Goal: Information Seeking & Learning: Learn about a topic

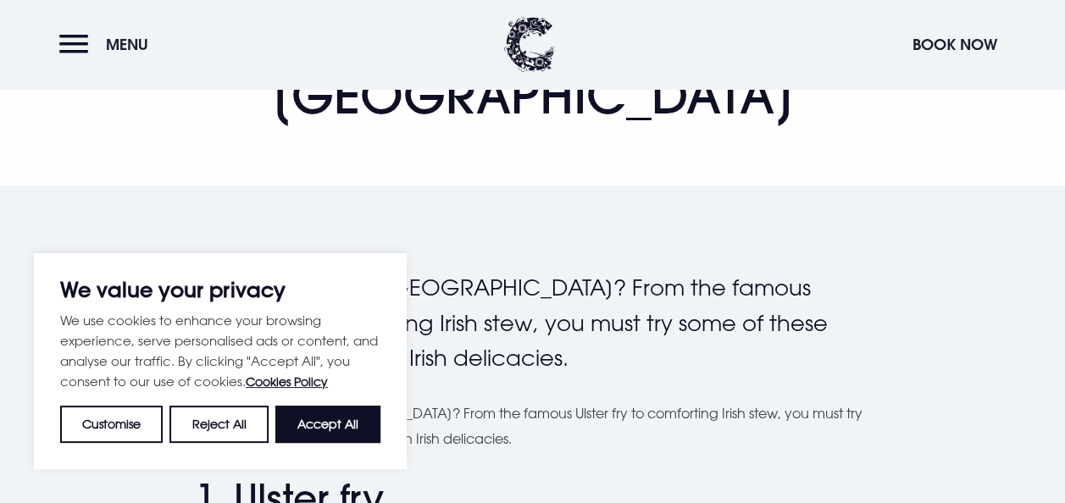
scroll to position [309, 0]
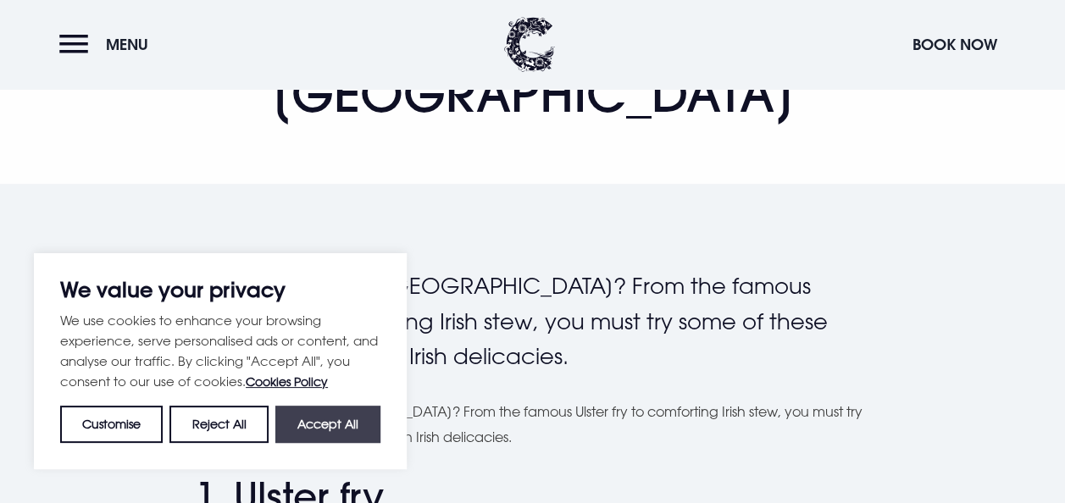
click at [318, 434] on button "Accept All" at bounding box center [327, 424] width 105 height 37
checkbox input "true"
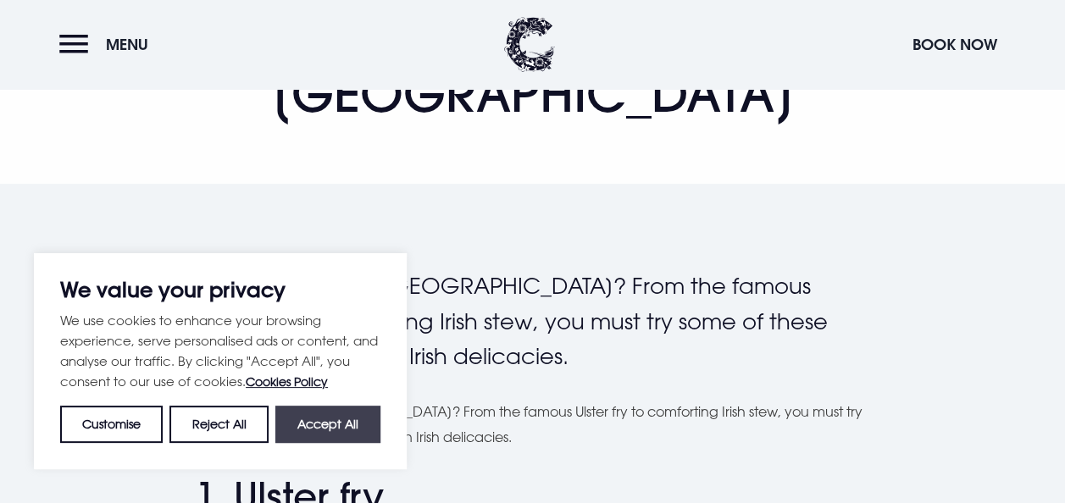
checkbox input "true"
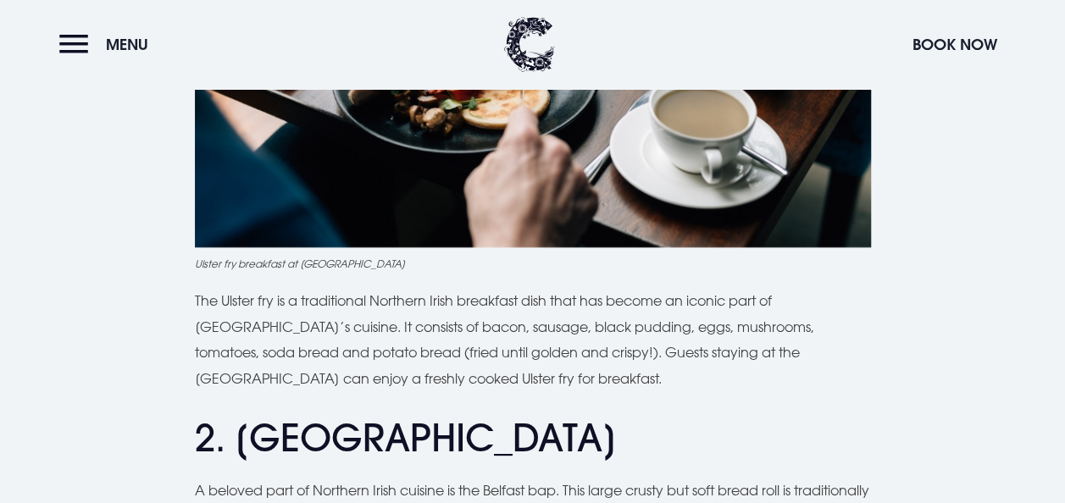
scroll to position [1049, 0]
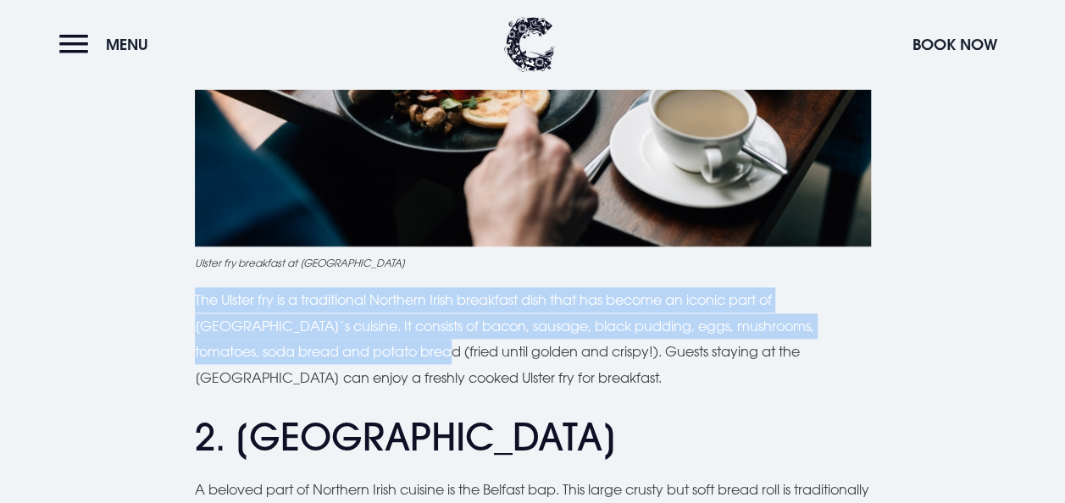
drag, startPoint x: 194, startPoint y: 238, endPoint x: 358, endPoint y: 288, distance: 171.7
click at [358, 288] on p "The Ulster fry is a traditional Northern Irish breakfast dish that has become a…" at bounding box center [533, 338] width 676 height 103
copy p "The Ulster fry is a traditional Northern Irish breakfast dish that has become a…"
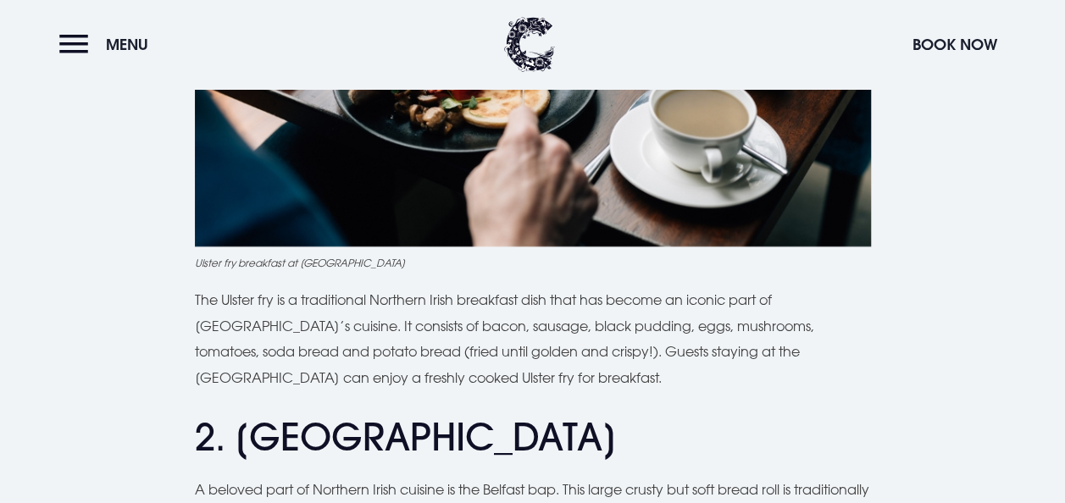
click at [606, 415] on h2 "2. [GEOGRAPHIC_DATA]" at bounding box center [533, 437] width 676 height 45
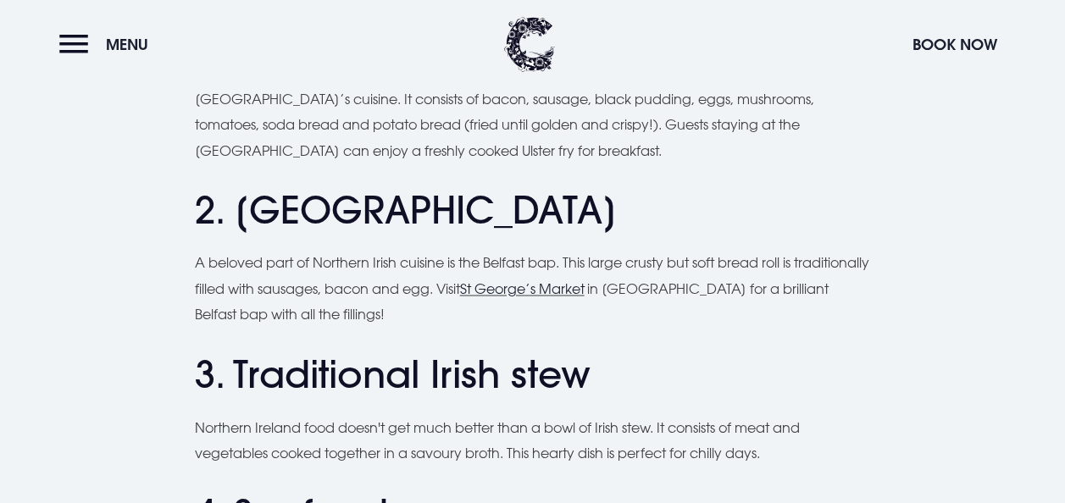
scroll to position [1275, 0]
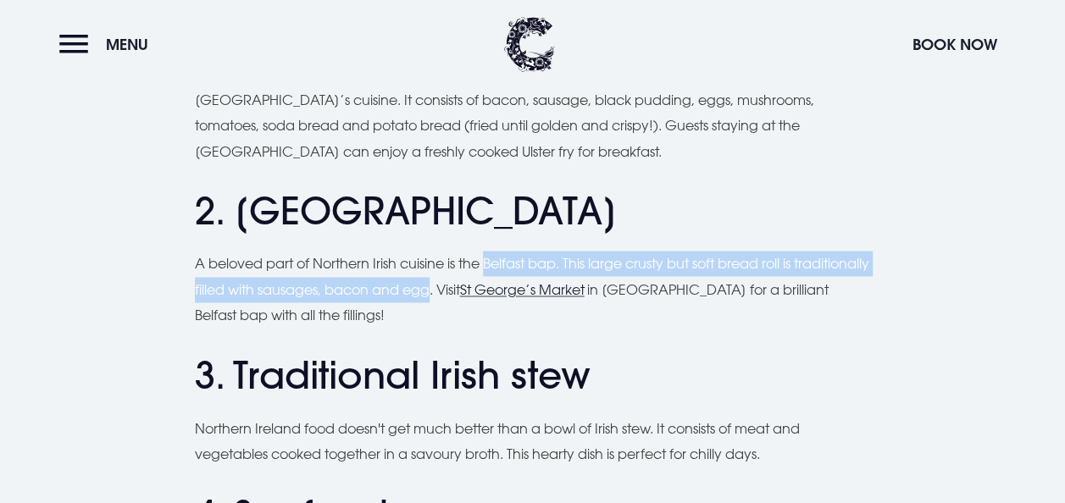
drag, startPoint x: 488, startPoint y: 200, endPoint x: 513, endPoint y: 235, distance: 43.7
click at [513, 251] on p "A beloved part of Northern Irish cuisine is the Belfast bap. This large crusty …" at bounding box center [533, 289] width 676 height 77
copy p "Belfast bap. This large crusty but soft bread roll is traditionally filled with…"
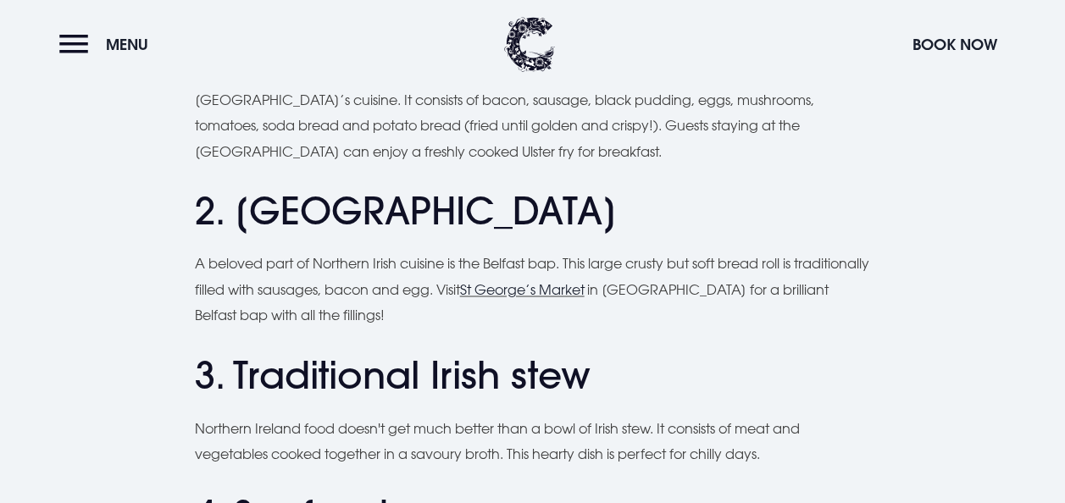
click at [728, 415] on p "Northern Ireland food doesn't get much better than a bowl of Irish stew. It con…" at bounding box center [533, 441] width 676 height 52
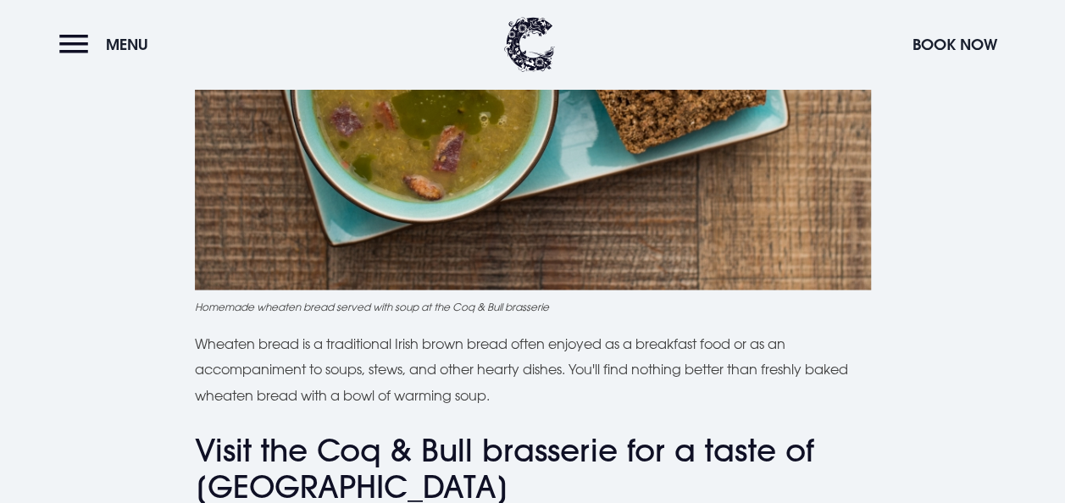
scroll to position [4624, 0]
